Goal: Use online tool/utility: Utilize a website feature to perform a specific function

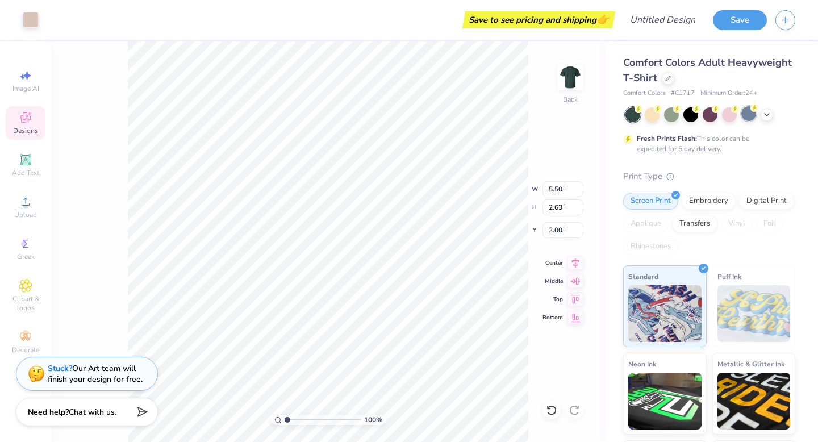
click at [744, 115] on div at bounding box center [748, 113] width 15 height 15
click at [768, 110] on icon at bounding box center [766, 113] width 9 height 9
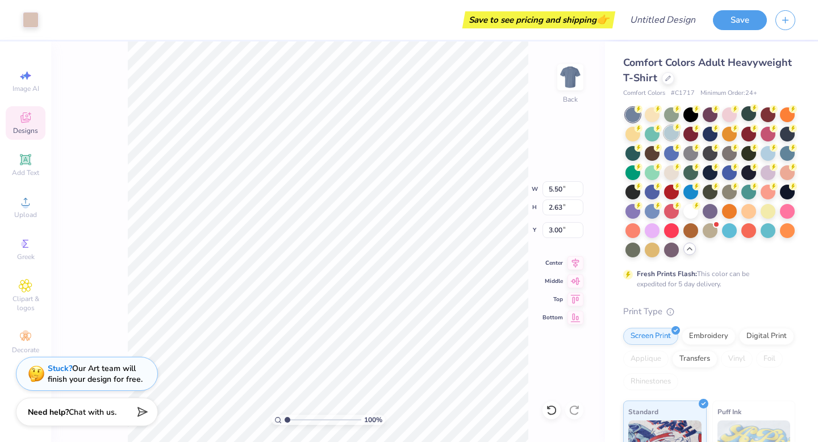
click at [668, 130] on div at bounding box center [671, 133] width 15 height 15
click at [23, 123] on icon at bounding box center [26, 118] width 14 height 14
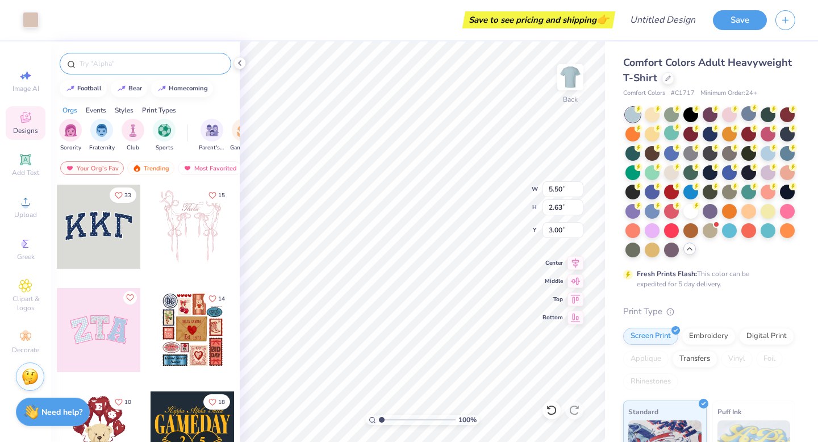
click at [120, 68] on input "text" at bounding box center [150, 63] width 145 height 11
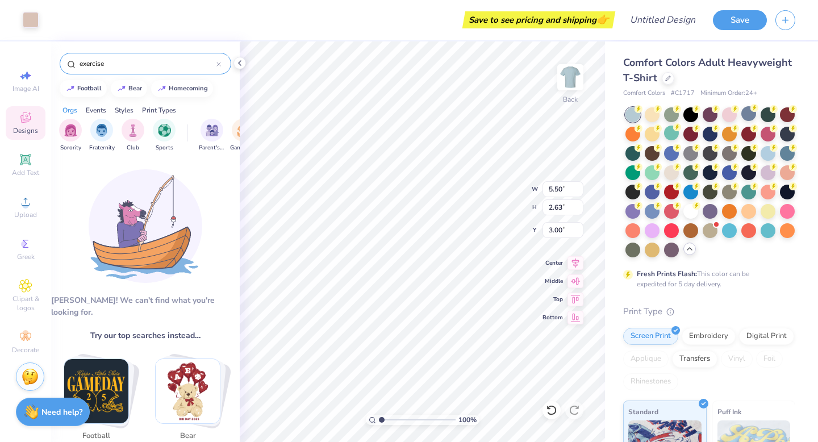
type input "exercise"
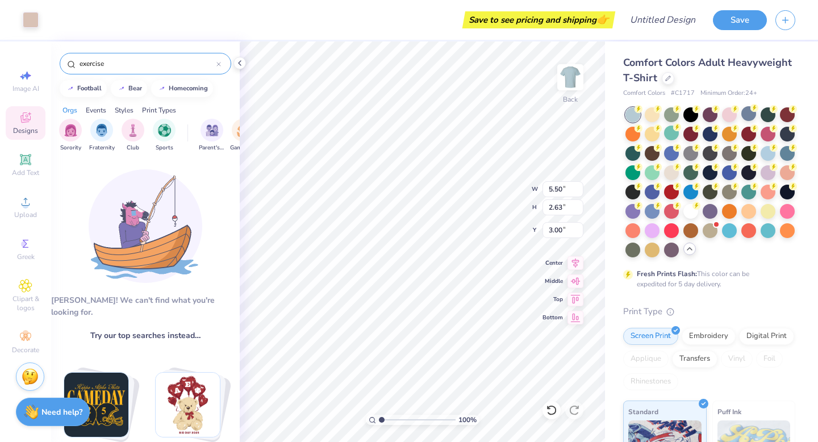
click at [132, 62] on input "exercise" at bounding box center [147, 63] width 138 height 11
click at [128, 128] on img "filter for Club" at bounding box center [133, 129] width 12 height 13
click at [216, 62] on icon at bounding box center [218, 64] width 5 height 5
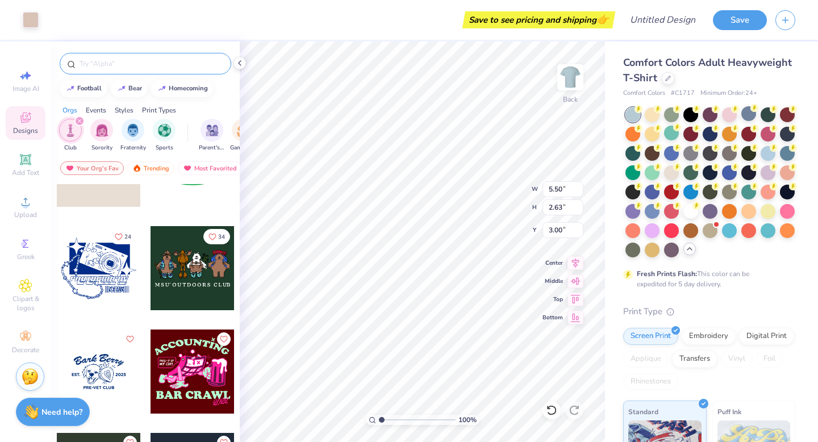
scroll to position [195, 0]
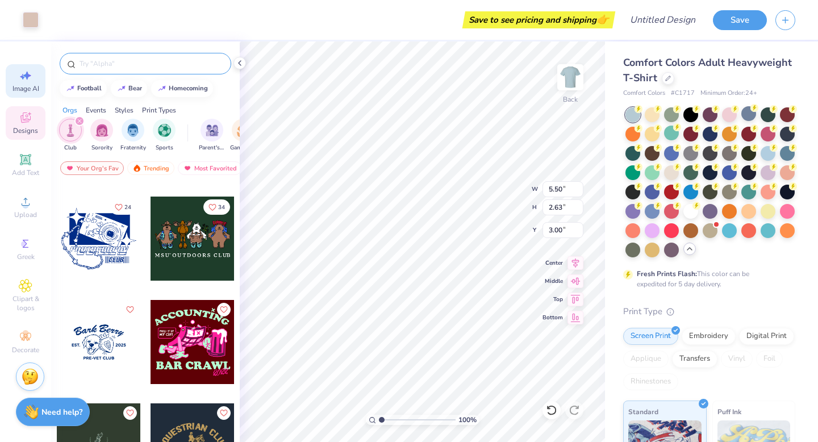
click at [29, 72] on icon at bounding box center [26, 76] width 14 height 14
select select "4"
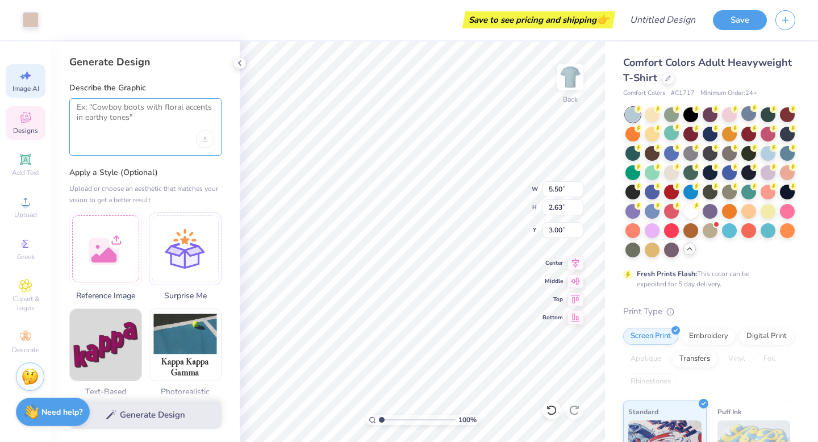
click at [138, 122] on textarea at bounding box center [145, 116] width 137 height 28
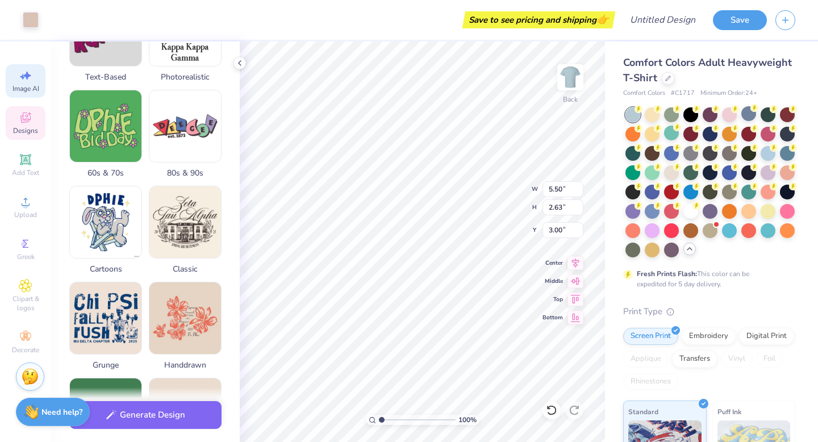
scroll to position [321, 0]
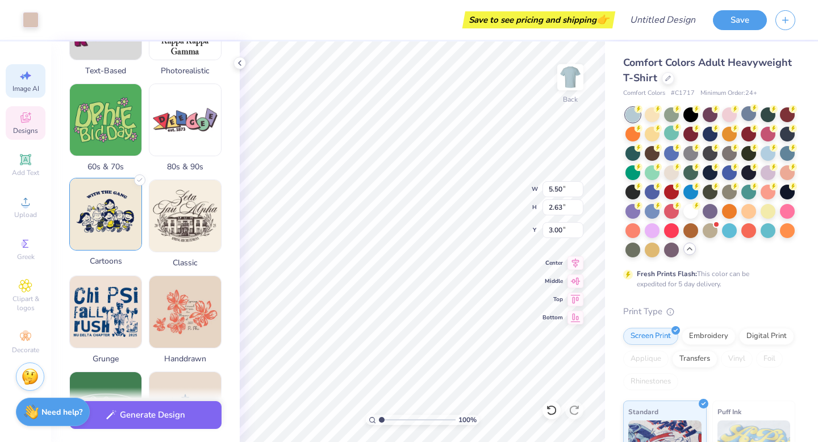
click at [115, 206] on img at bounding box center [106, 214] width 72 height 72
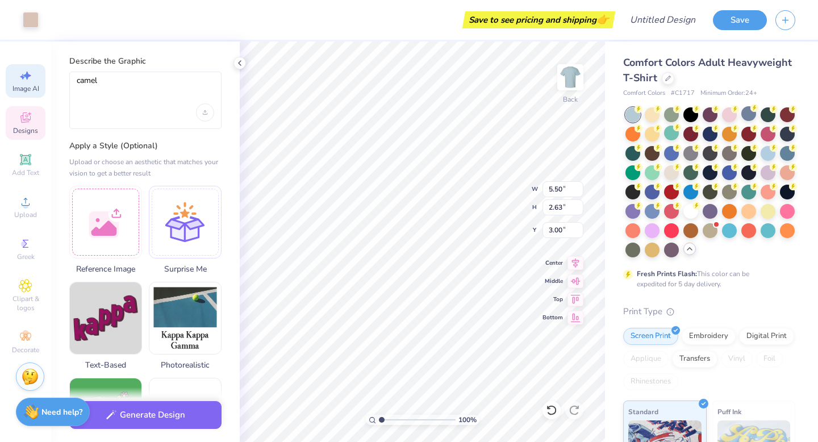
scroll to position [0, 0]
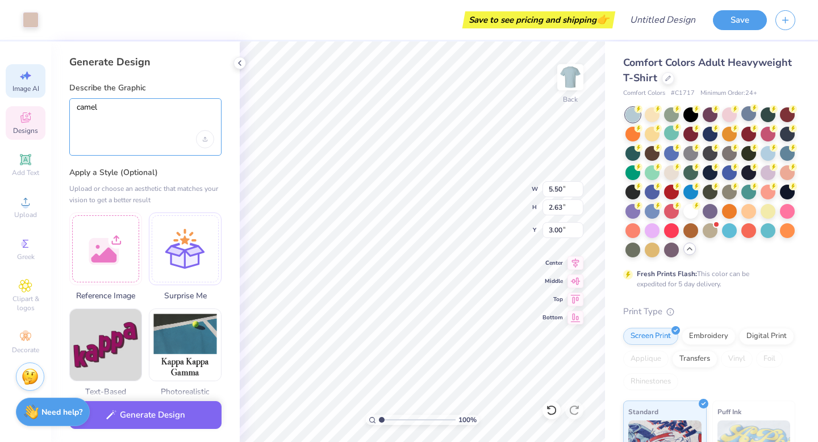
click at [128, 106] on textarea "camel" at bounding box center [145, 116] width 137 height 28
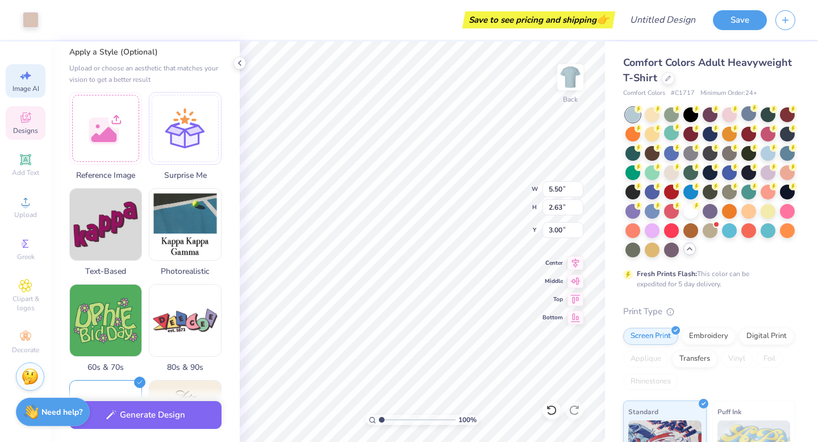
scroll to position [149, 0]
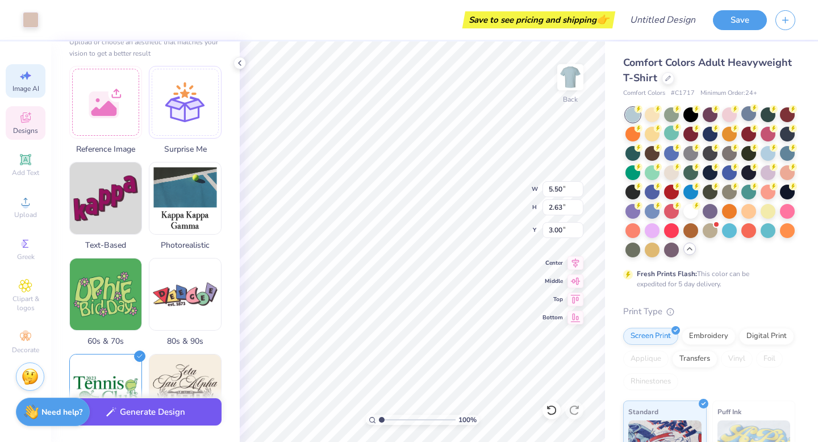
type textarea "camel exercising"
click at [134, 416] on button "Generate Design" at bounding box center [145, 412] width 152 height 28
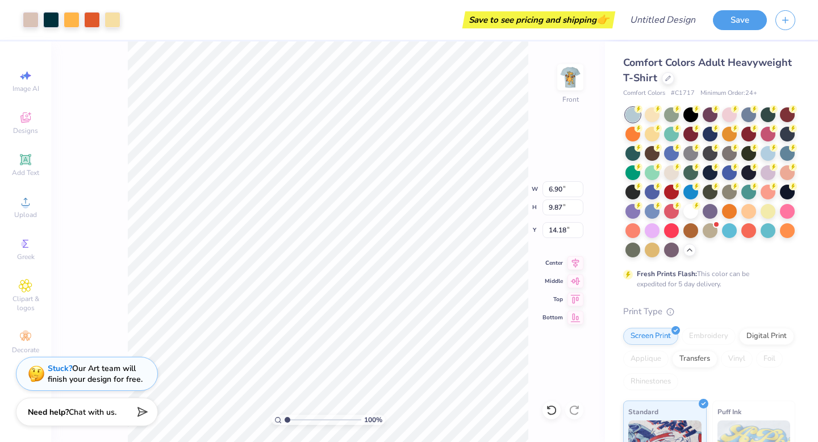
type input "6.90"
type input "9.87"
type input "14.18"
